Goal: Find specific page/section: Find specific page/section

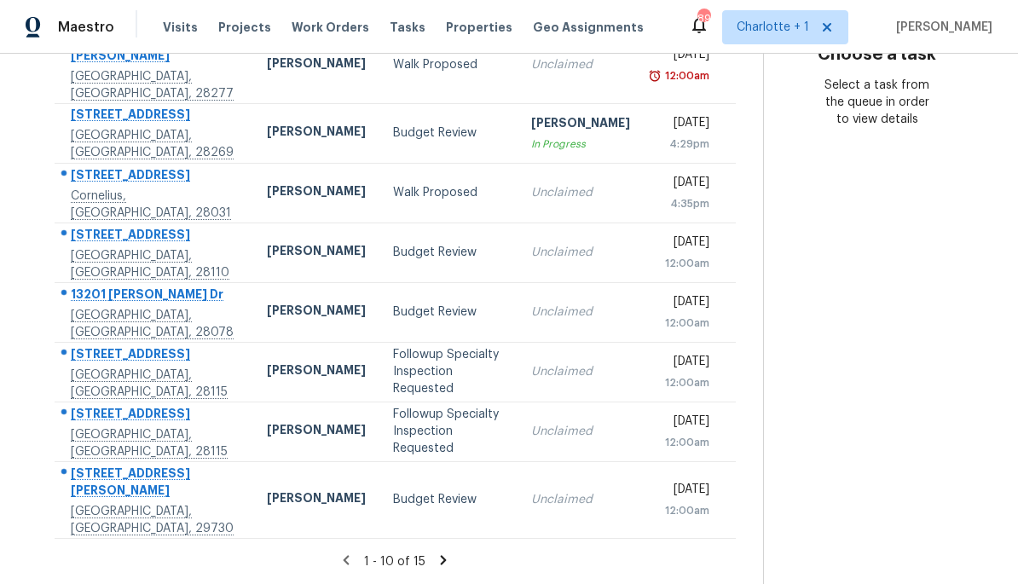
scroll to position [422, 0]
click at [436, 560] on icon at bounding box center [443, 559] width 15 height 15
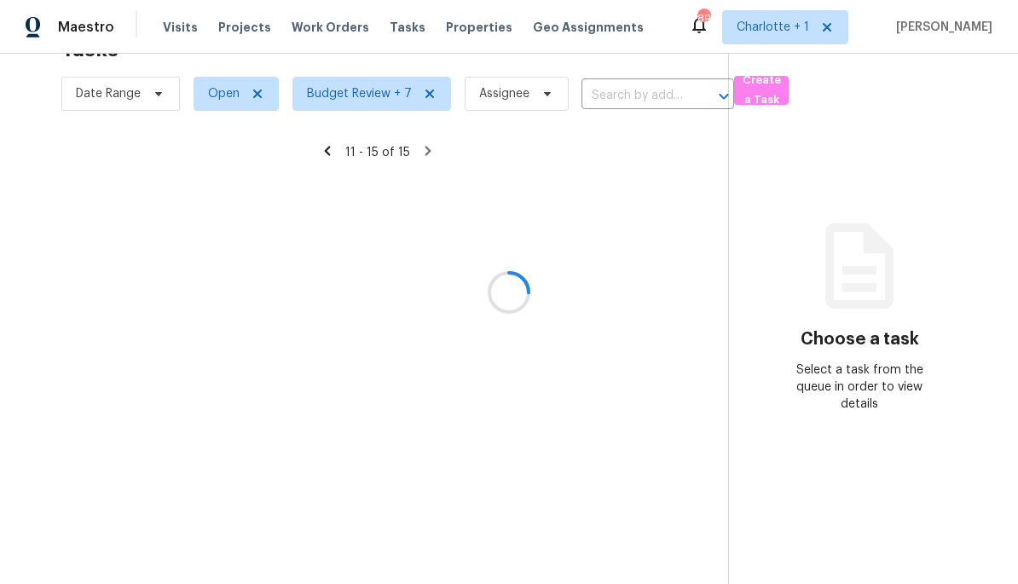
scroll to position [54, 0]
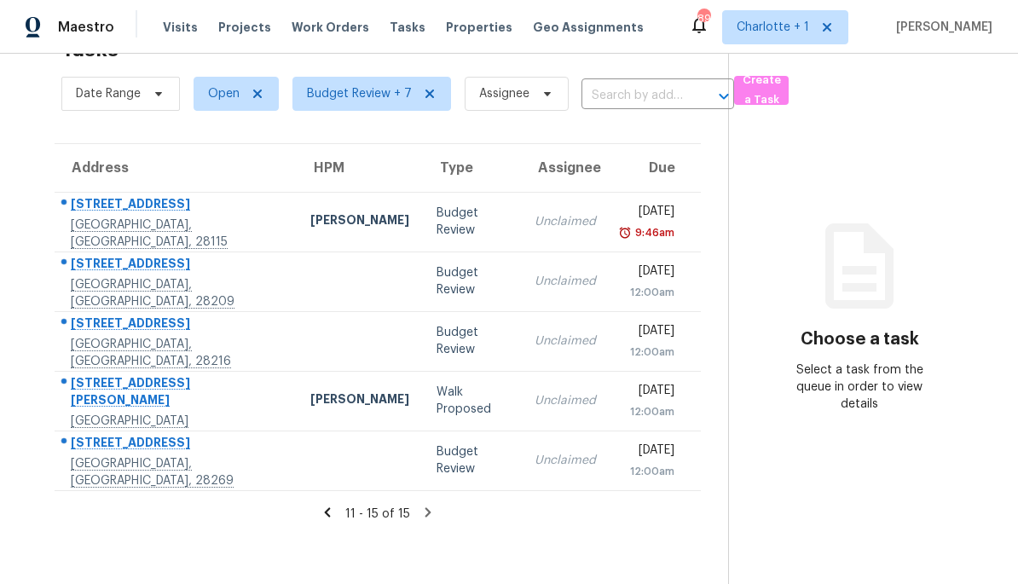
click at [297, 375] on td "Ken Romain" at bounding box center [360, 401] width 126 height 60
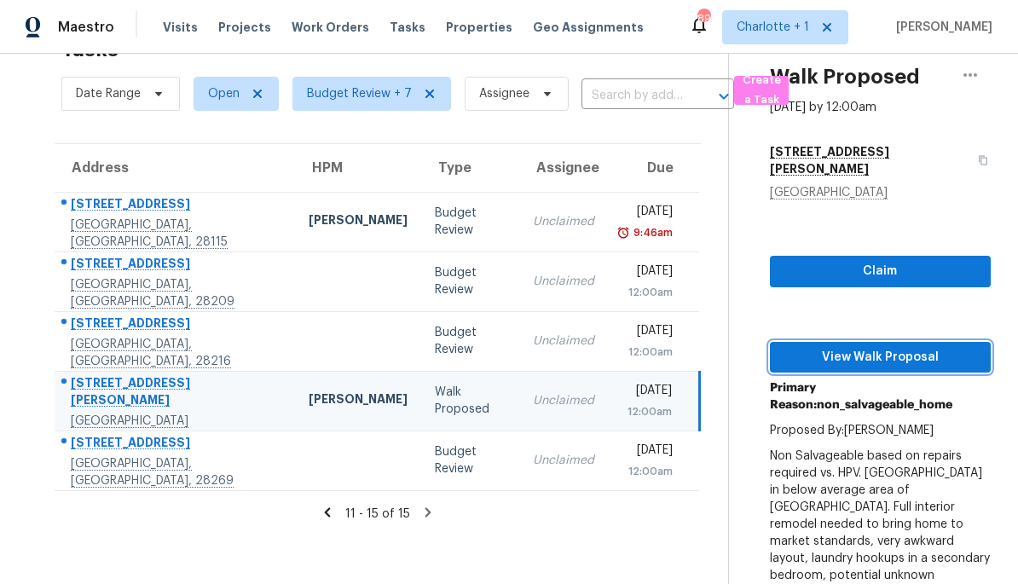
click at [935, 347] on span "View Walk Proposal" at bounding box center [879, 357] width 193 height 21
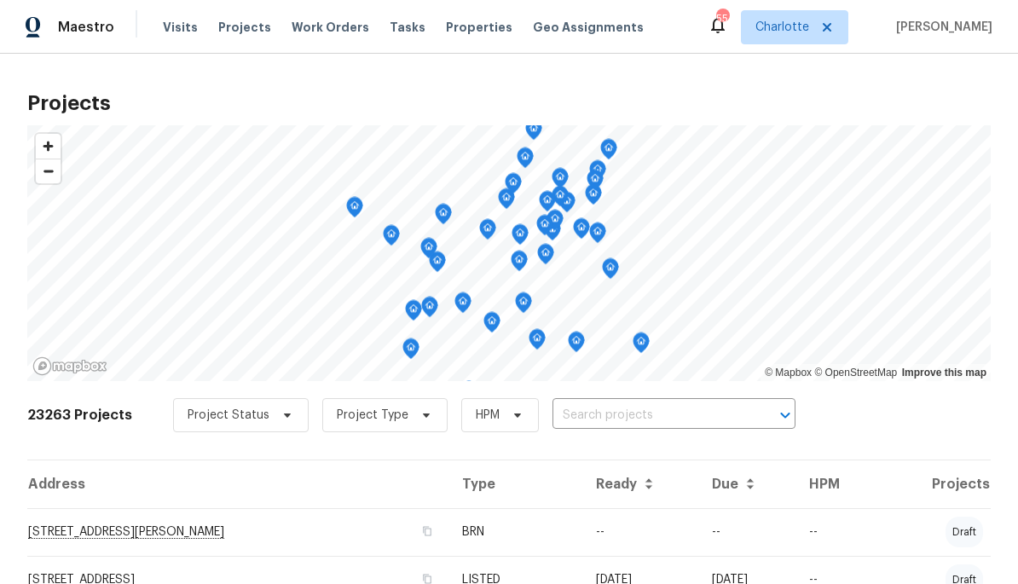
click at [446, 33] on span "Properties" at bounding box center [479, 27] width 66 height 17
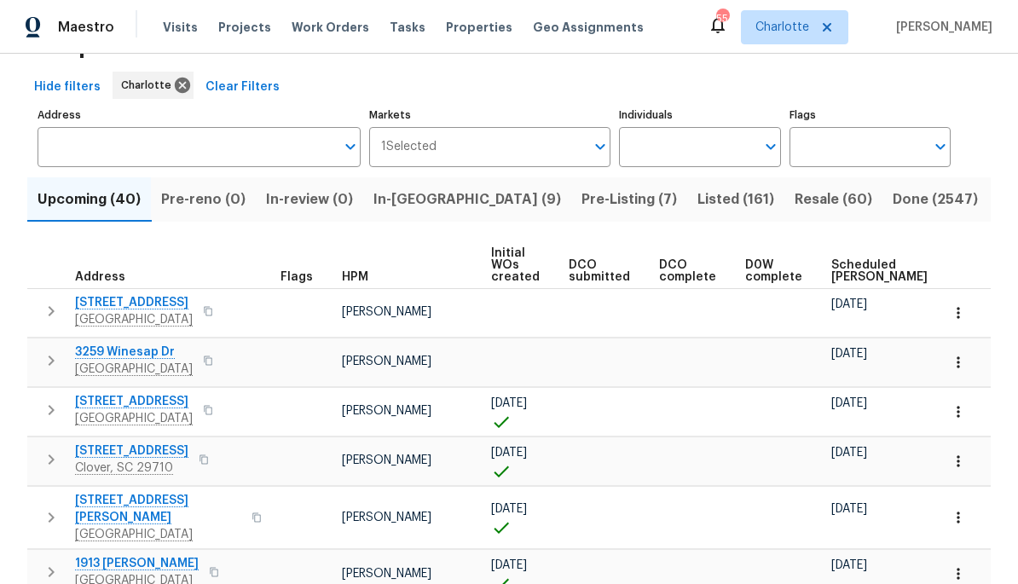
scroll to position [61, 0]
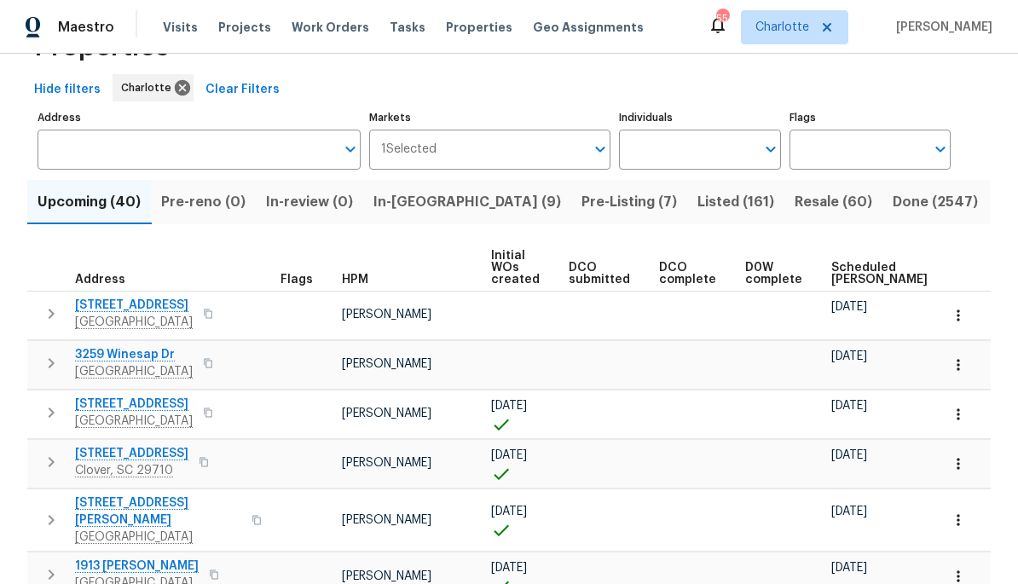
click at [856, 268] on span "Scheduled [PERSON_NAME]" at bounding box center [879, 274] width 96 height 24
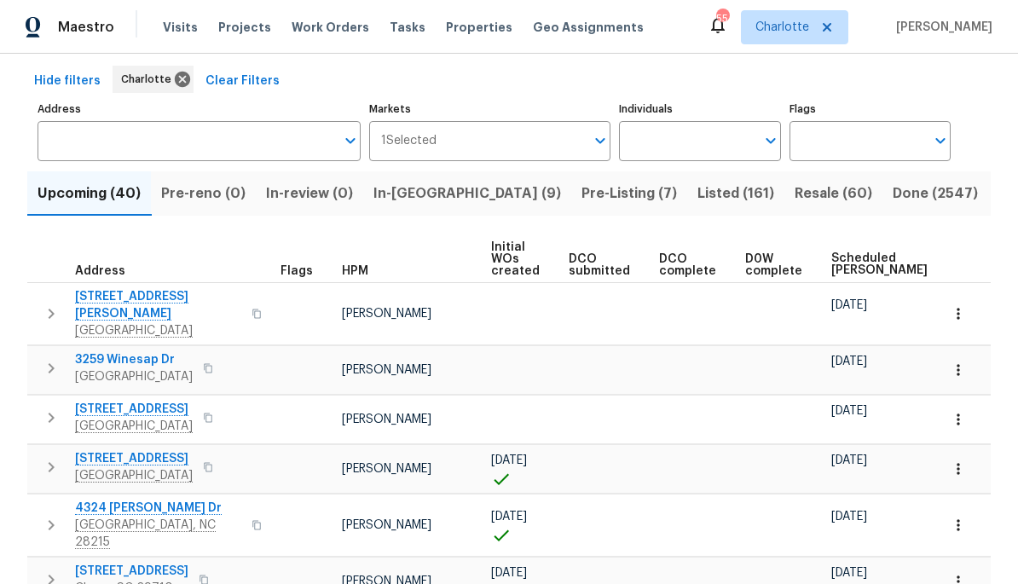
scroll to position [74, 0]
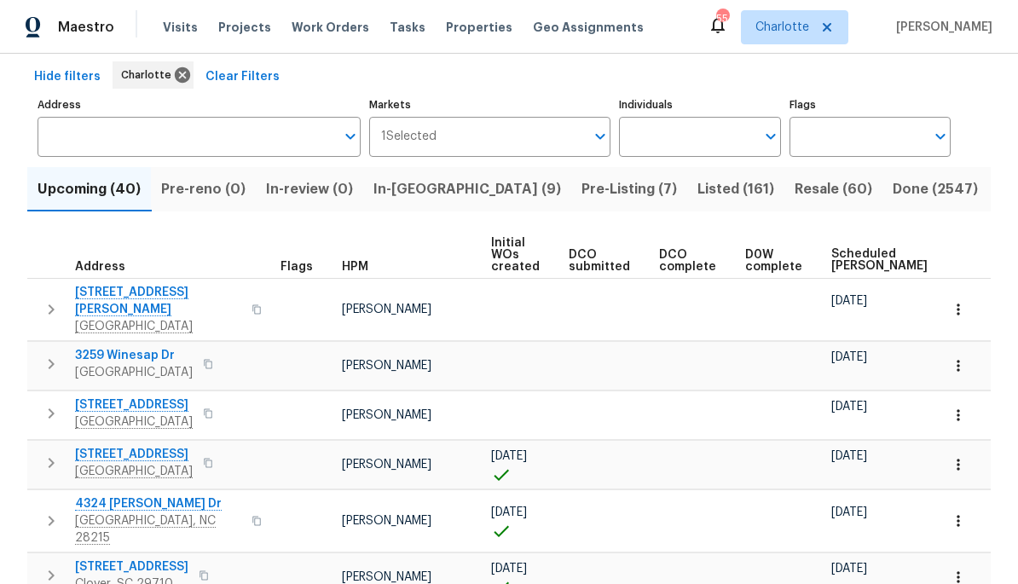
click at [853, 257] on span "Scheduled [PERSON_NAME]" at bounding box center [879, 260] width 96 height 24
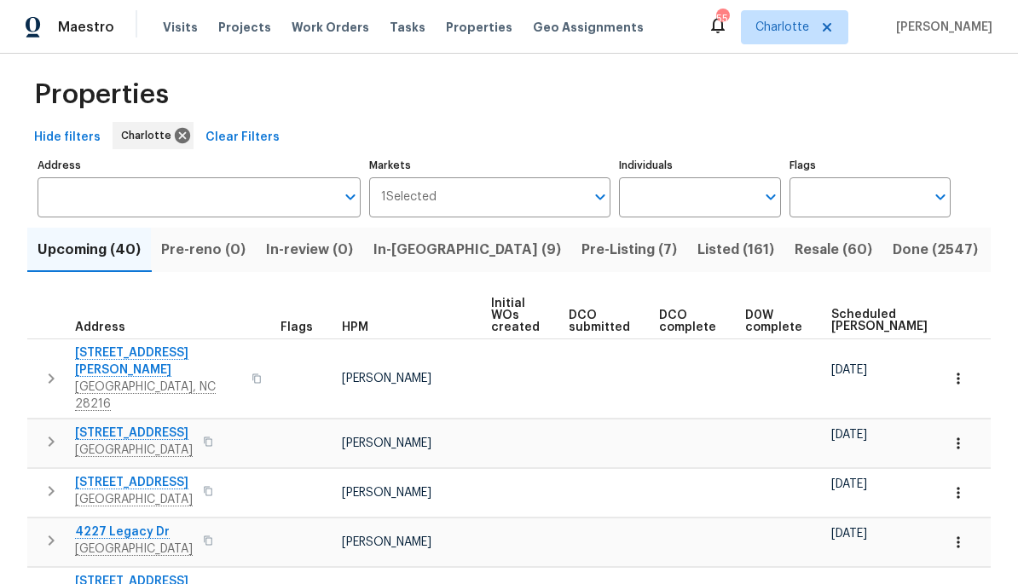
scroll to position [20, 0]
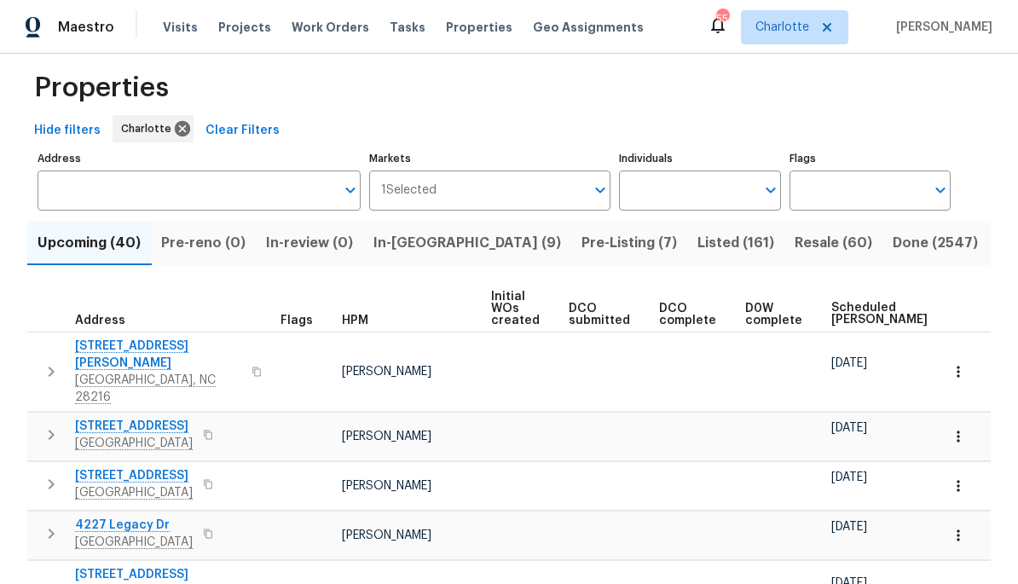
click at [794, 245] on span "Resale (60)" at bounding box center [833, 243] width 78 height 24
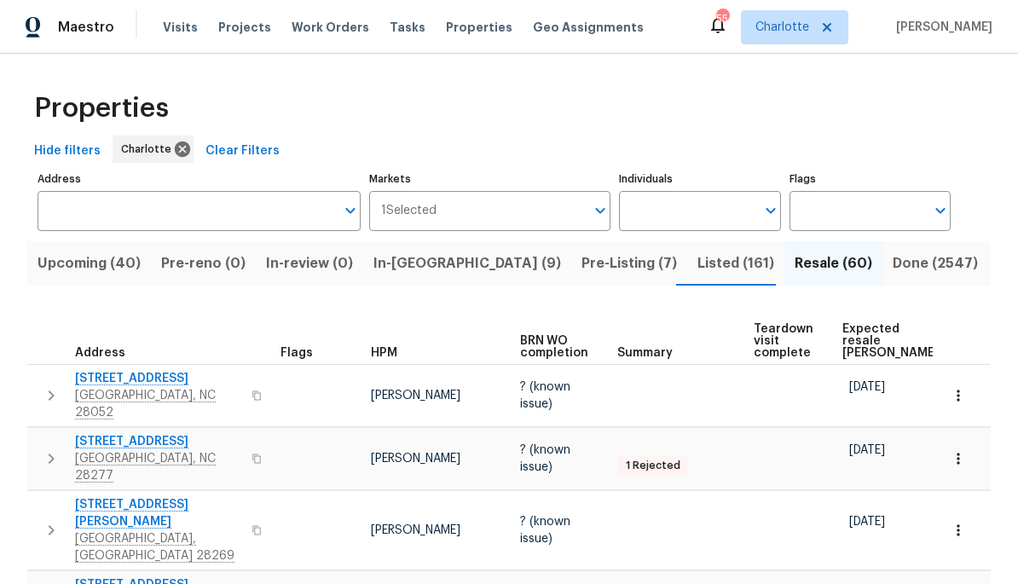
click at [856, 335] on span "Expected resale [PERSON_NAME]" at bounding box center [890, 341] width 96 height 36
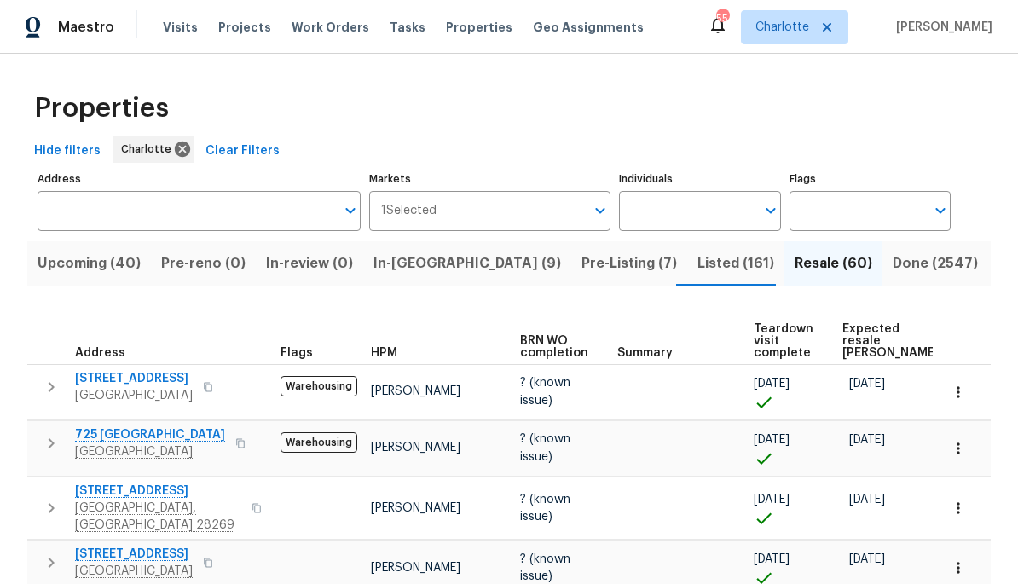
click at [861, 338] on span "Expected resale [PERSON_NAME]" at bounding box center [890, 341] width 96 height 36
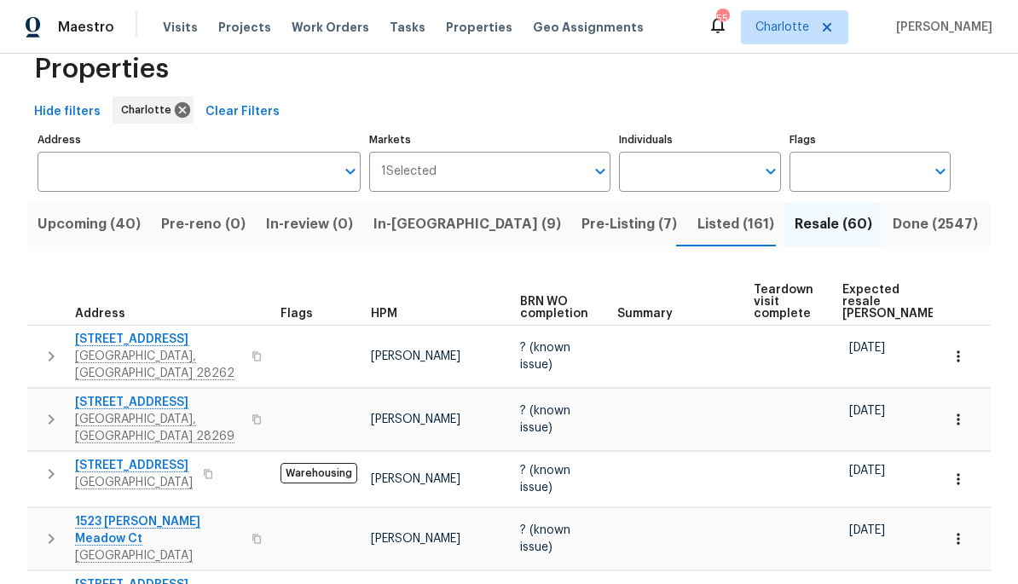
scroll to position [26, 0]
